Goal: Navigation & Orientation: Find specific page/section

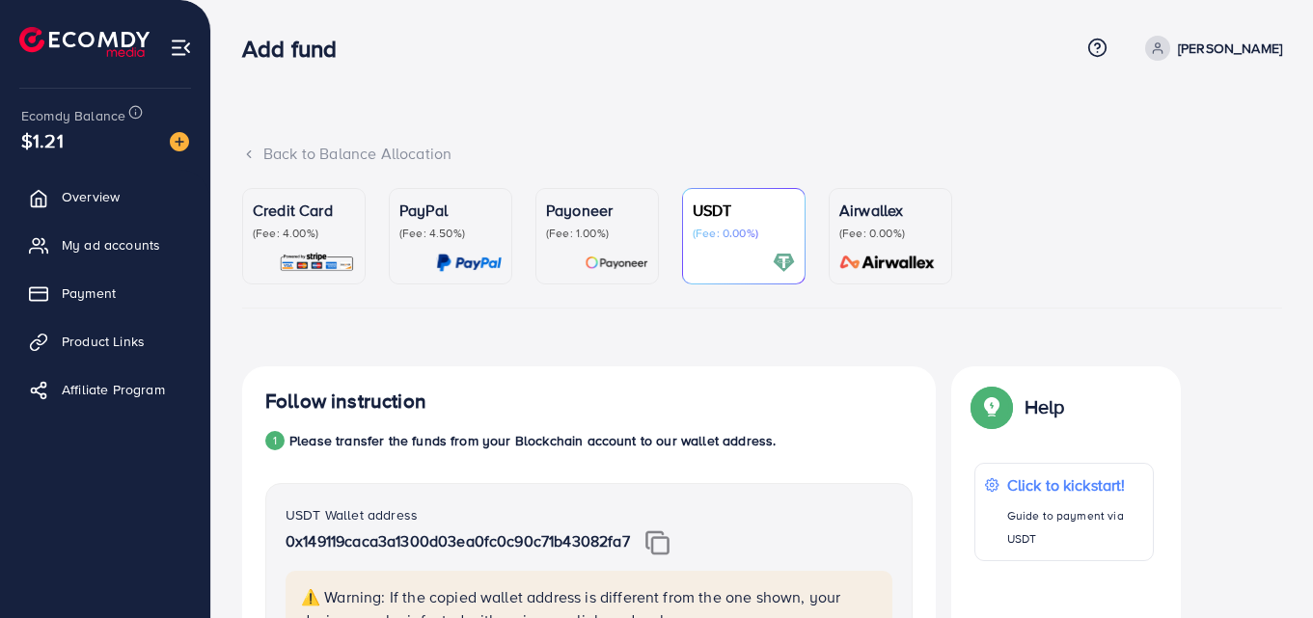
scroll to position [1026, 0]
click at [156, 247] on span "My ad accounts" at bounding box center [116, 244] width 98 height 19
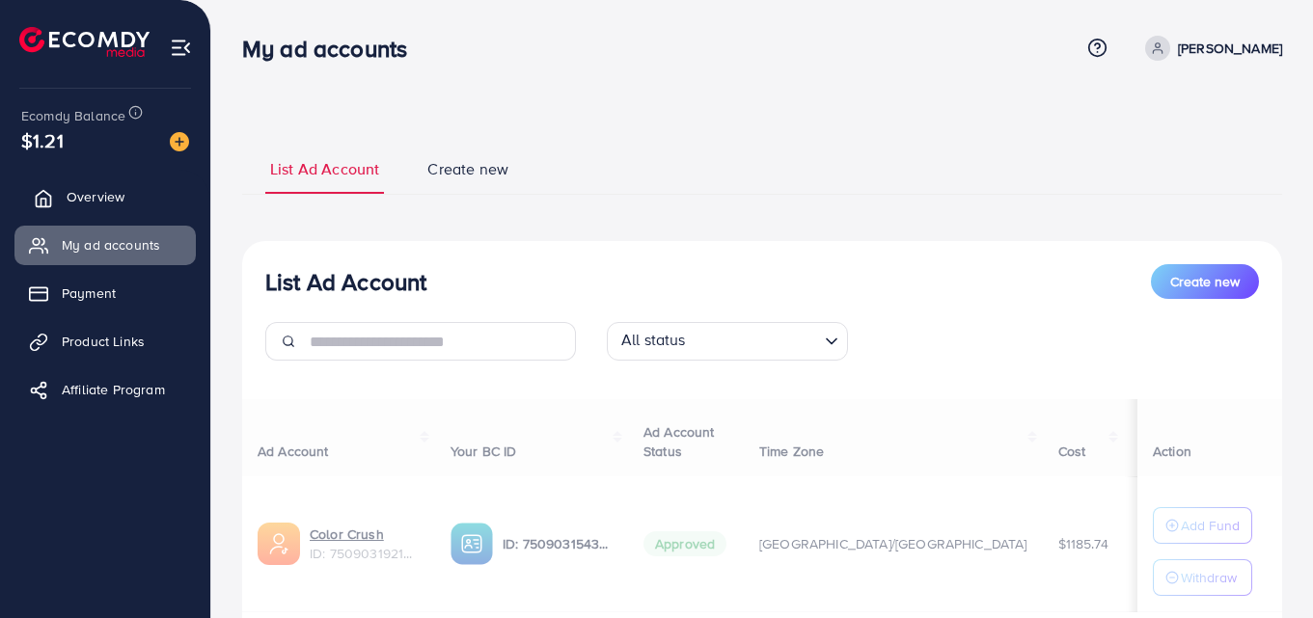
click at [127, 199] on link "Overview" at bounding box center [104, 197] width 181 height 39
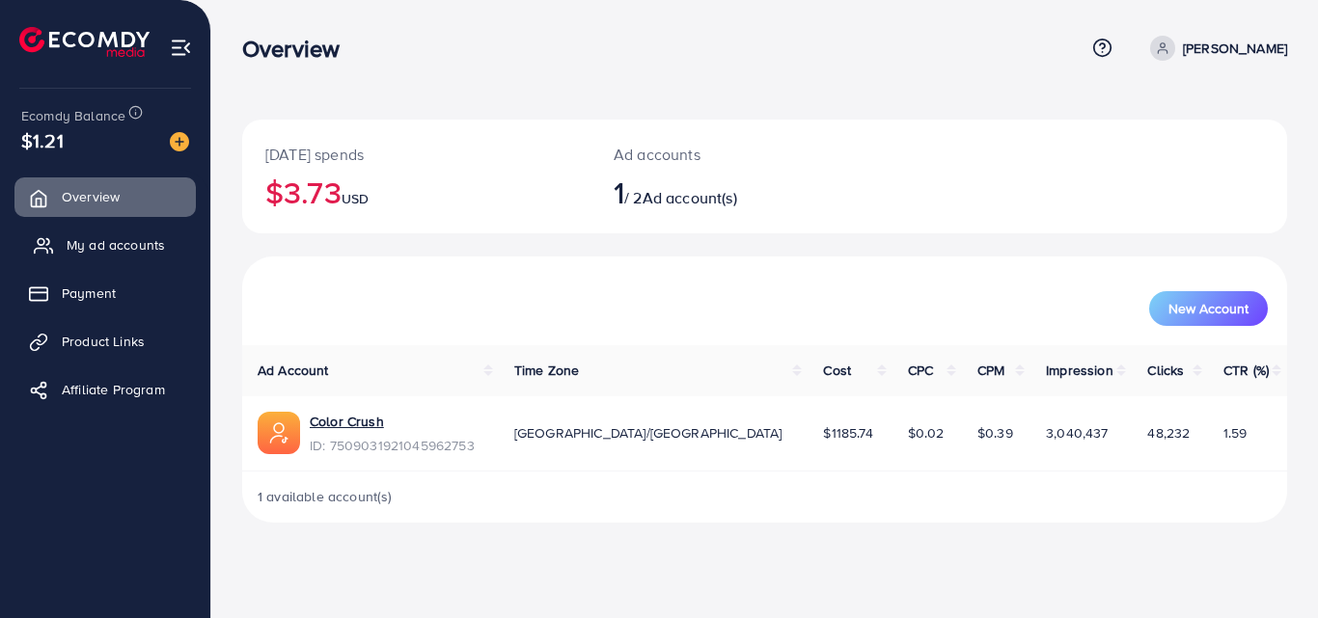
click at [104, 244] on span "My ad accounts" at bounding box center [116, 244] width 98 height 19
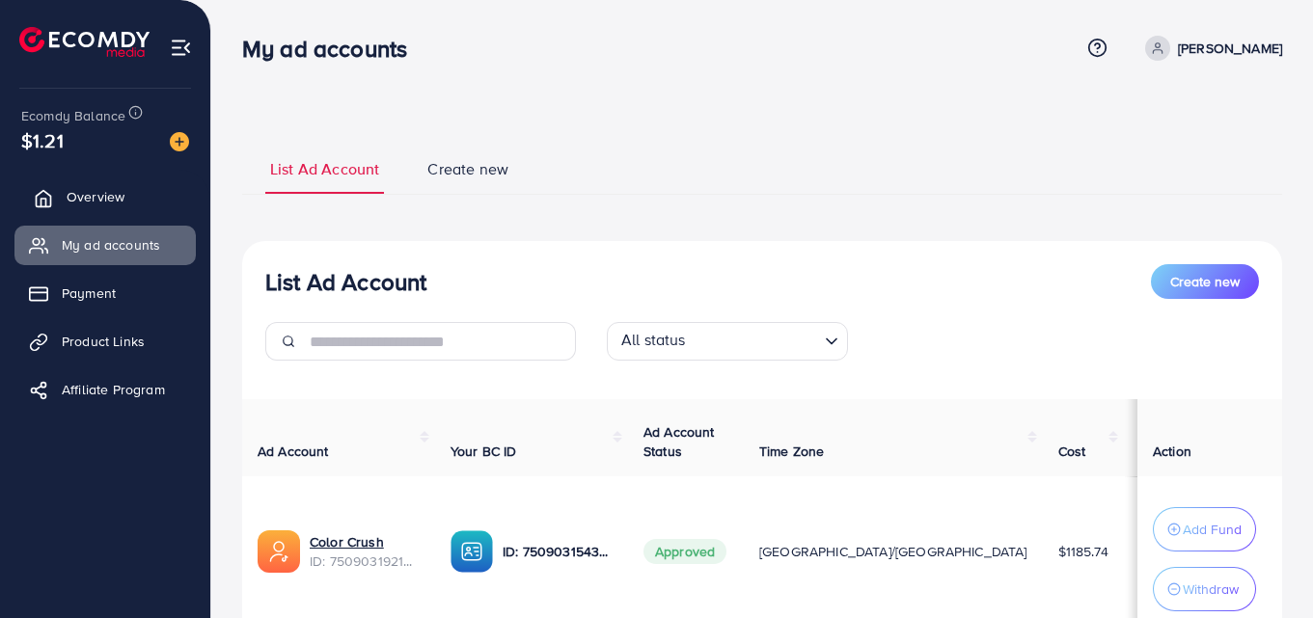
click at [109, 197] on span "Overview" at bounding box center [96, 196] width 58 height 19
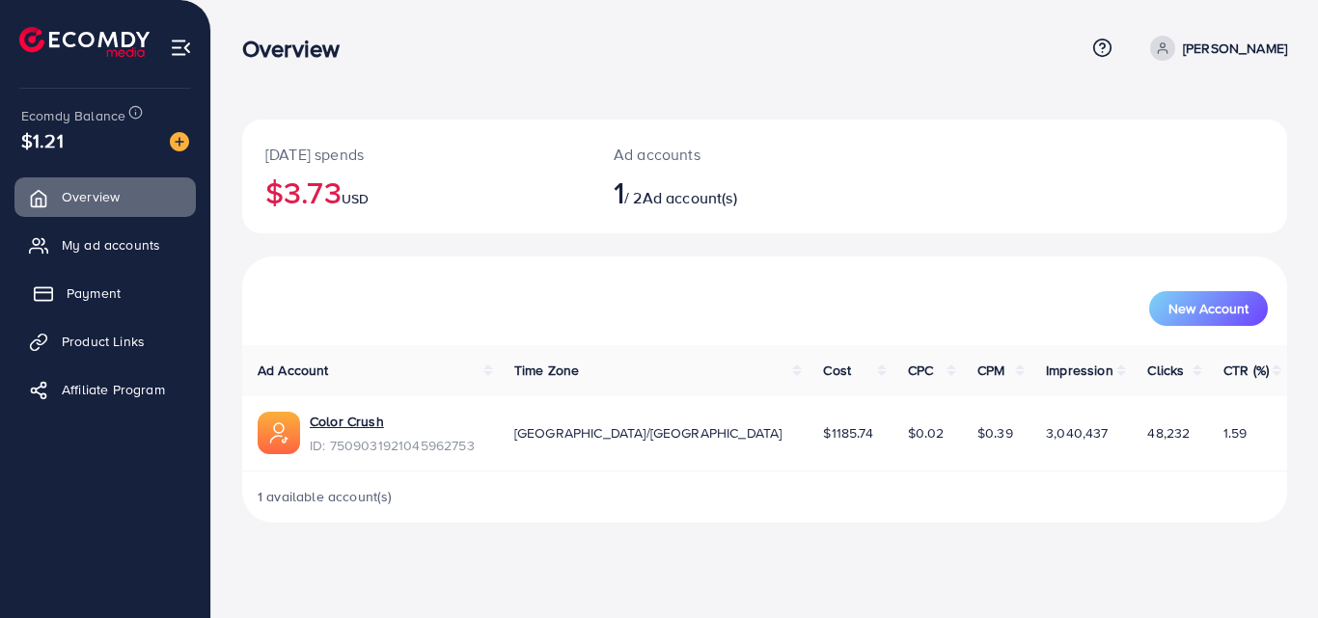
click at [115, 302] on span "Payment" at bounding box center [94, 293] width 54 height 19
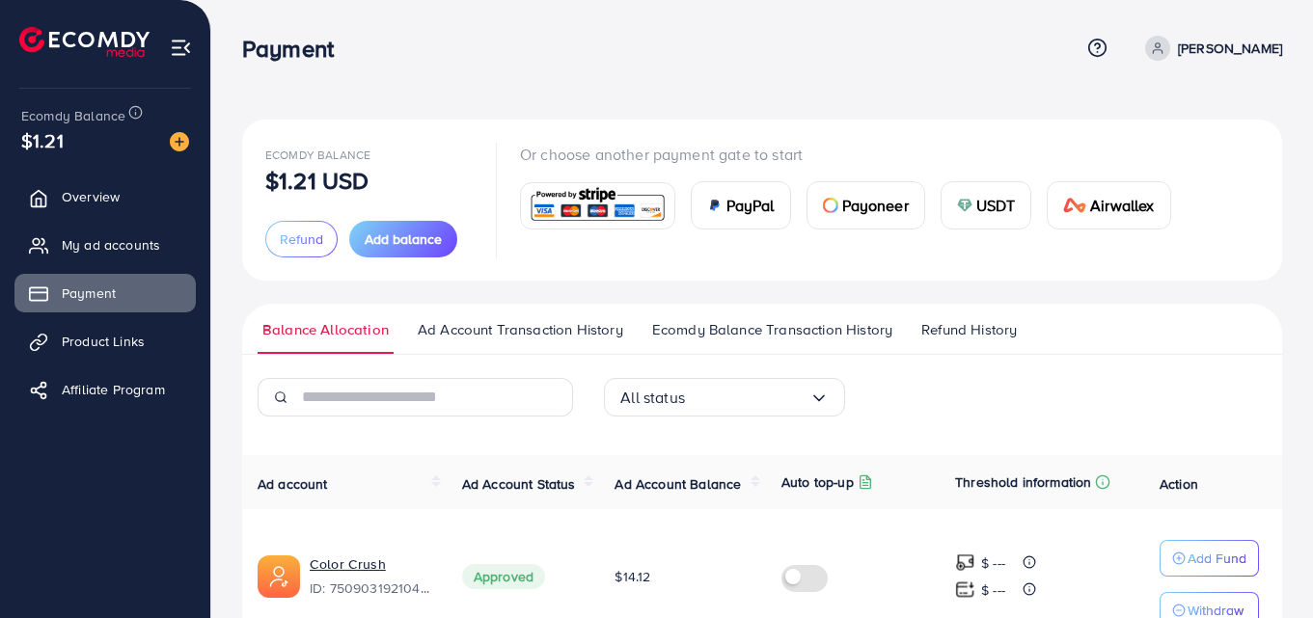
click at [748, 324] on span "Ecomdy Balance Transaction History" at bounding box center [772, 329] width 240 height 21
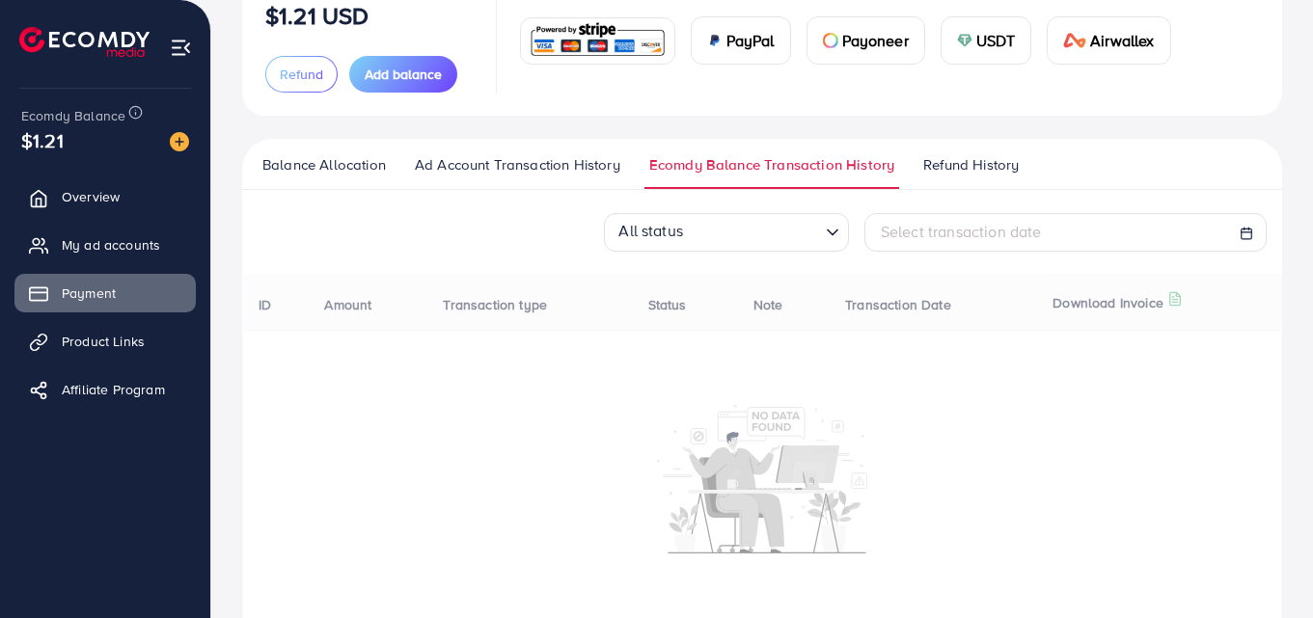
scroll to position [166, 0]
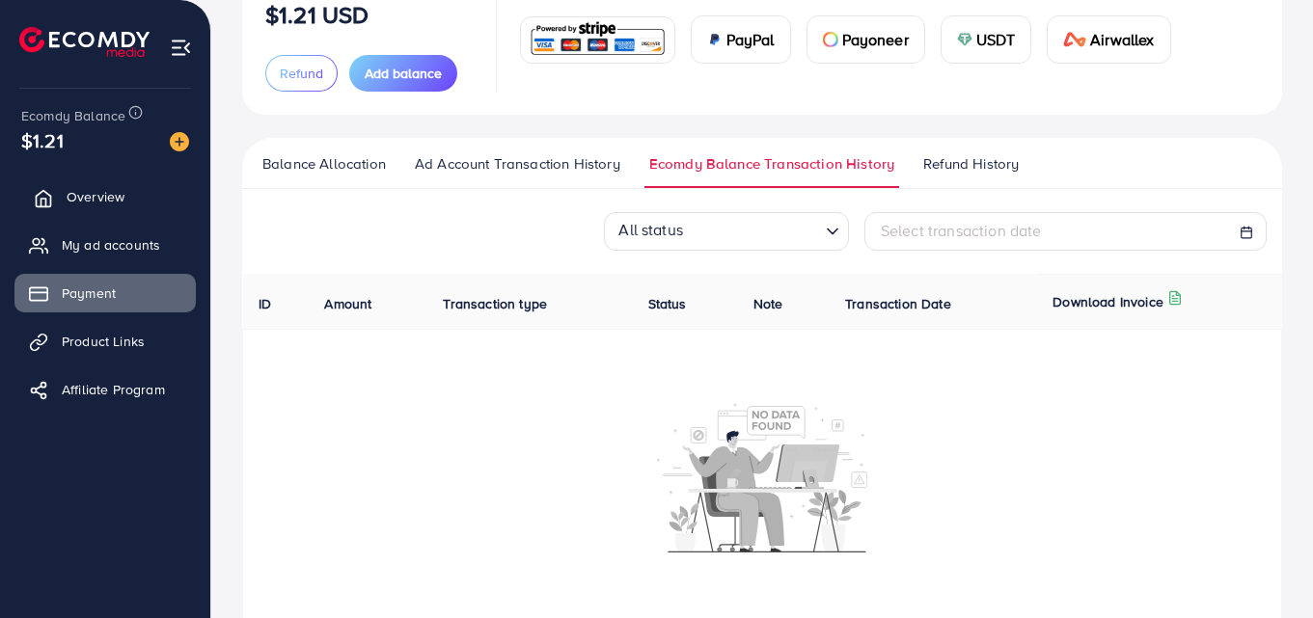
click at [125, 187] on link "Overview" at bounding box center [104, 197] width 181 height 39
